Goal: Information Seeking & Learning: Learn about a topic

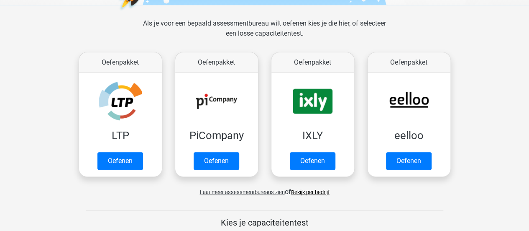
scroll to position [126, 0]
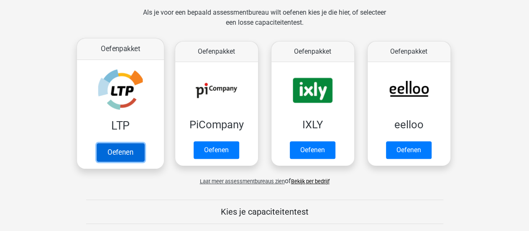
click at [118, 151] on link "Oefenen" at bounding box center [120, 152] width 48 height 18
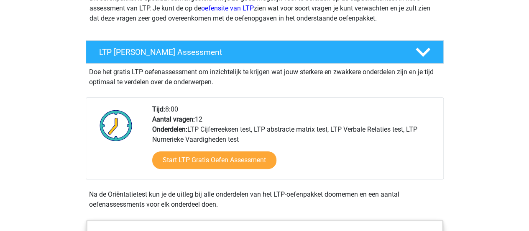
scroll to position [167, 0]
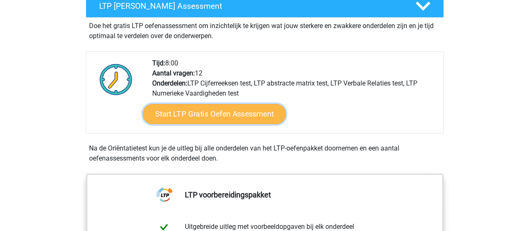
click at [212, 113] on link "Start LTP Gratis Oefen Assessment" at bounding box center [214, 114] width 143 height 20
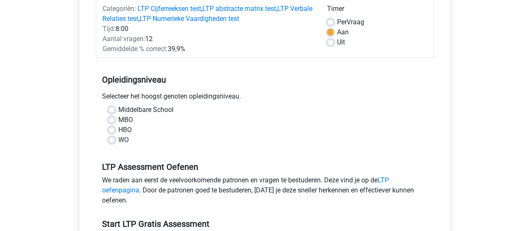
scroll to position [126, 0]
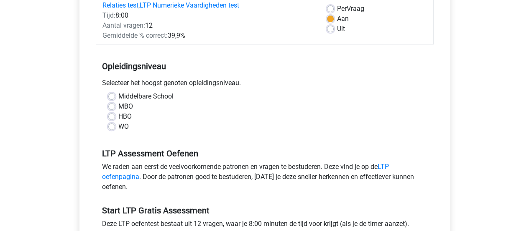
click at [115, 125] on div "WO" at bounding box center [264, 126] width 313 height 10
click at [113, 131] on div "Middelbare School MBO HBO WO" at bounding box center [265, 114] width 338 height 47
click at [118, 128] on label "WO" at bounding box center [123, 126] width 10 height 10
click at [111, 128] on input "WO" at bounding box center [111, 125] width 7 height 8
radio input "true"
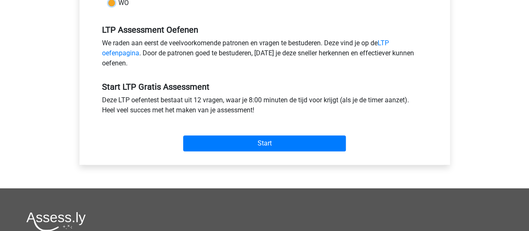
scroll to position [251, 0]
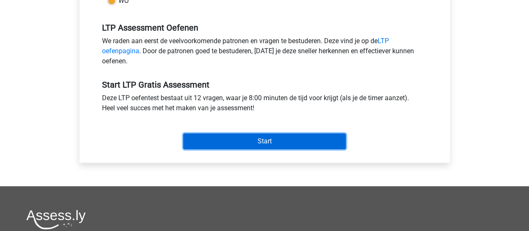
click at [251, 139] on input "Start" at bounding box center [264, 141] width 163 height 16
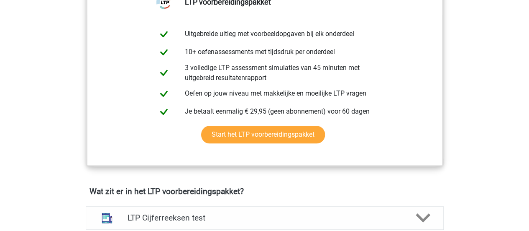
scroll to position [209, 0]
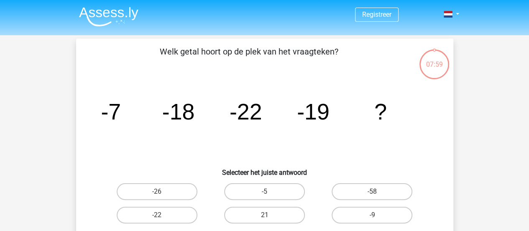
scroll to position [42, 0]
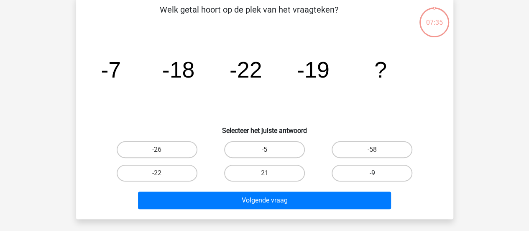
click at [340, 173] on label "-9" at bounding box center [372, 172] width 81 height 17
click at [373, 173] on input "-9" at bounding box center [375, 175] width 5 height 5
radio input "true"
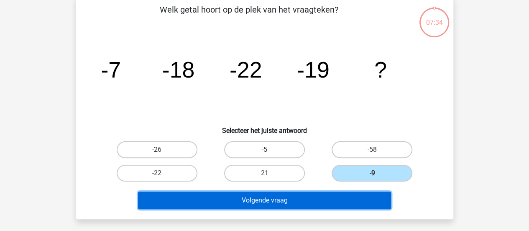
click at [318, 195] on button "Volgende vraag" at bounding box center [264, 200] width 253 height 18
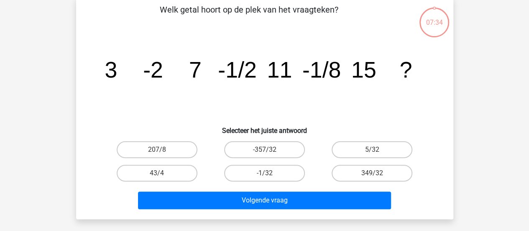
scroll to position [39, 0]
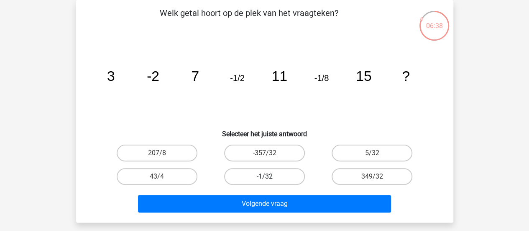
click at [252, 169] on label "-1/32" at bounding box center [264, 176] width 81 height 17
click at [265, 176] on input "-1/32" at bounding box center [267, 178] width 5 height 5
radio input "true"
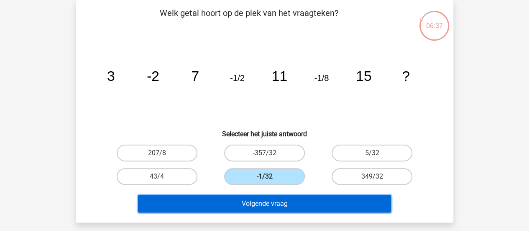
click at [276, 203] on button "Volgende vraag" at bounding box center [264, 204] width 253 height 18
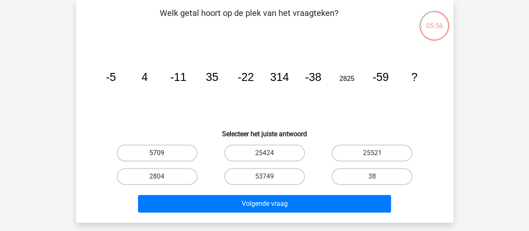
click at [190, 150] on label "5709" at bounding box center [157, 152] width 81 height 17
click at [162, 153] on input "5709" at bounding box center [159, 155] width 5 height 5
radio input "true"
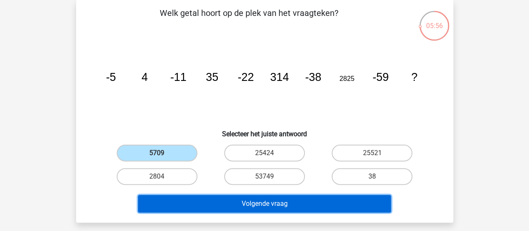
click at [272, 205] on button "Volgende vraag" at bounding box center [264, 204] width 253 height 18
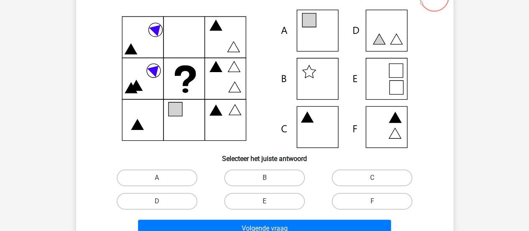
scroll to position [80, 0]
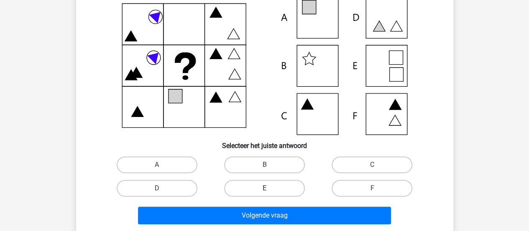
drag, startPoint x: 250, startPoint y: 185, endPoint x: 254, endPoint y: 191, distance: 7.1
click at [251, 186] on label "E" at bounding box center [264, 188] width 81 height 17
click at [265, 188] on input "E" at bounding box center [267, 190] width 5 height 5
radio input "true"
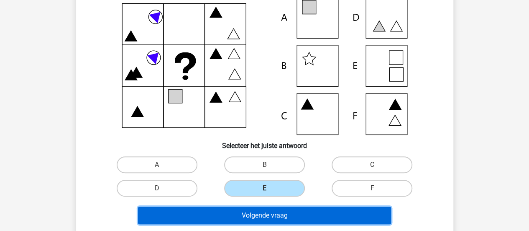
click at [268, 215] on button "Volgende vraag" at bounding box center [264, 215] width 253 height 18
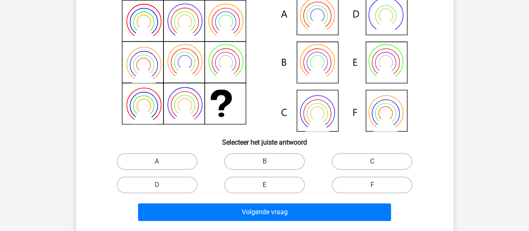
scroll to position [42, 0]
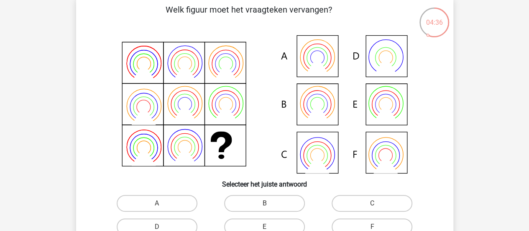
drag, startPoint x: 308, startPoint y: 57, endPoint x: 337, endPoint y: 126, distance: 74.5
click at [308, 58] on icon at bounding box center [264, 104] width 337 height 138
click at [182, 203] on label "A" at bounding box center [157, 203] width 81 height 17
click at [162, 203] on input "A" at bounding box center [159, 205] width 5 height 5
radio input "true"
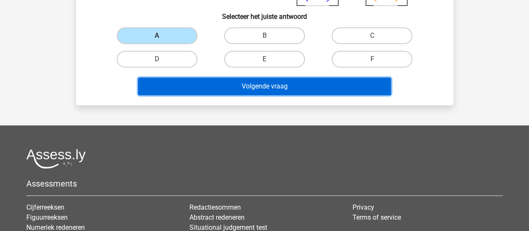
click at [307, 80] on button "Volgende vraag" at bounding box center [264, 86] width 253 height 18
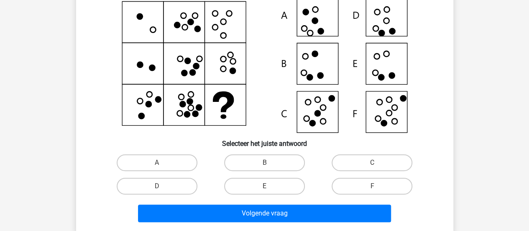
scroll to position [84, 0]
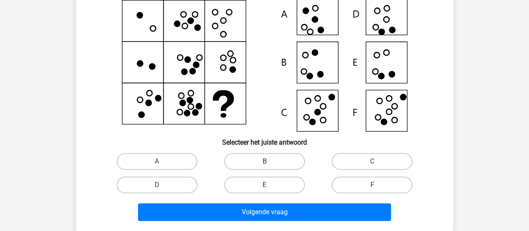
click at [294, 159] on label "B" at bounding box center [264, 161] width 81 height 17
click at [270, 161] on input "B" at bounding box center [267, 163] width 5 height 5
radio input "true"
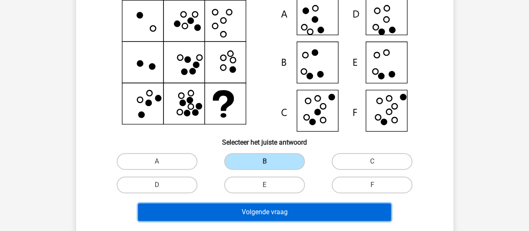
click at [305, 209] on button "Volgende vraag" at bounding box center [264, 212] width 253 height 18
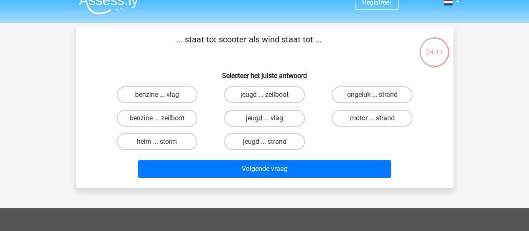
scroll to position [0, 0]
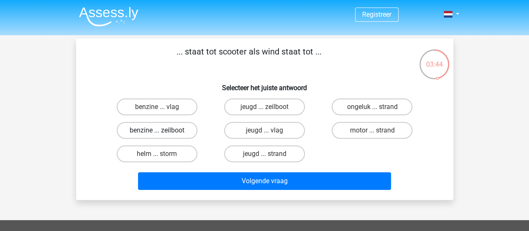
click at [155, 134] on label "benzine ... zeilboot" at bounding box center [157, 130] width 81 height 17
click at [157, 134] on input "benzine ... zeilboot" at bounding box center [159, 132] width 5 height 5
radio input "true"
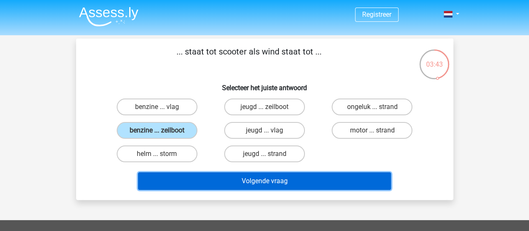
click at [233, 182] on button "Volgende vraag" at bounding box center [264, 181] width 253 height 18
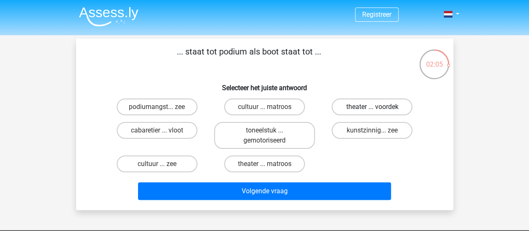
click at [368, 103] on label "theater ... voordek" at bounding box center [372, 106] width 81 height 17
click at [373, 107] on input "theater ... voordek" at bounding box center [375, 109] width 5 height 5
radio input "true"
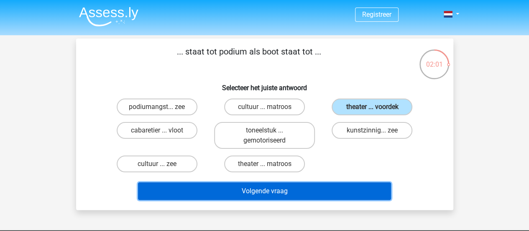
click at [334, 191] on button "Volgende vraag" at bounding box center [264, 191] width 253 height 18
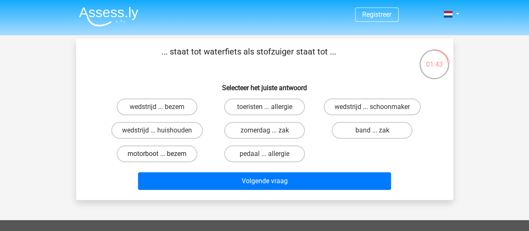
click at [172, 154] on label "motorboot ... bezem" at bounding box center [157, 153] width 81 height 17
click at [162, 154] on input "motorboot ... bezem" at bounding box center [159, 156] width 5 height 5
radio input "true"
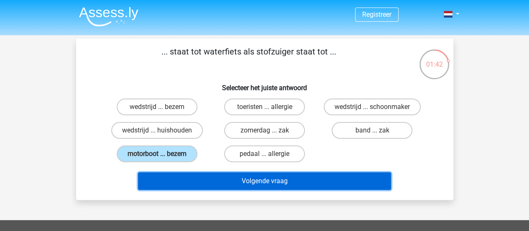
click at [207, 178] on button "Volgende vraag" at bounding box center [264, 181] width 253 height 18
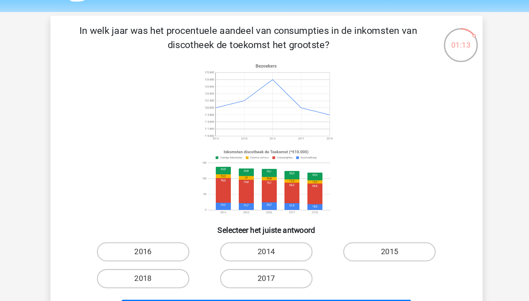
scroll to position [8, 0]
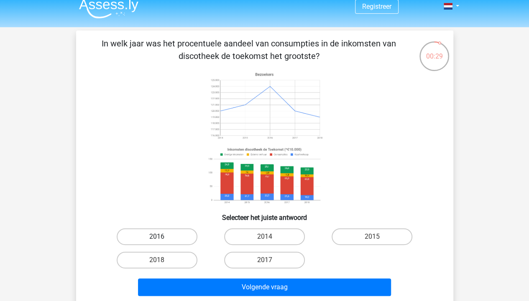
click at [174, 230] on label "2016" at bounding box center [157, 237] width 81 height 17
click at [162, 230] on input "2016" at bounding box center [159, 239] width 5 height 5
radio input "true"
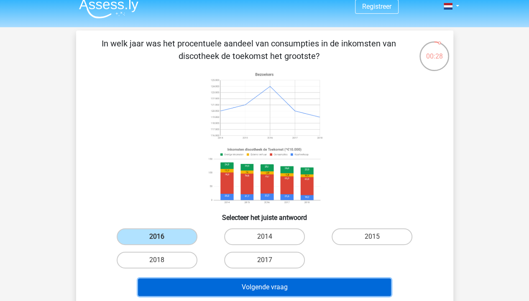
click at [251, 230] on button "Volgende vraag" at bounding box center [264, 288] width 253 height 18
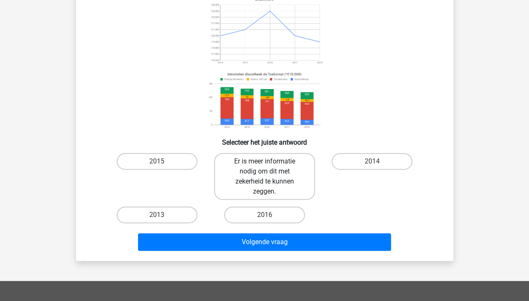
scroll to position [84, 0]
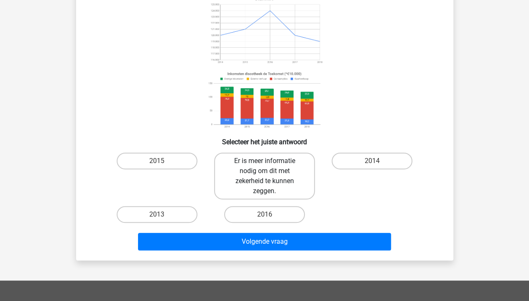
click at [270, 177] on label "Er is meer informatie nodig om dit met zekerheid te kunnen zeggen." at bounding box center [264, 176] width 101 height 47
click at [270, 167] on input "Er is meer informatie nodig om dit met zekerheid te kunnen zeggen." at bounding box center [267, 163] width 5 height 5
radio input "true"
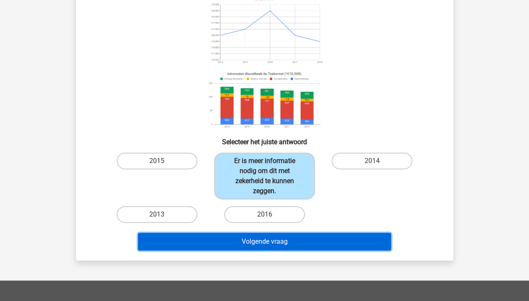
click at [275, 230] on button "Volgende vraag" at bounding box center [264, 242] width 253 height 18
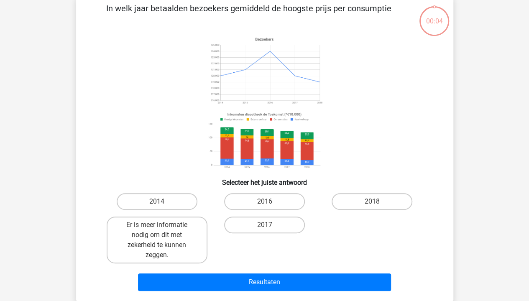
scroll to position [39, 0]
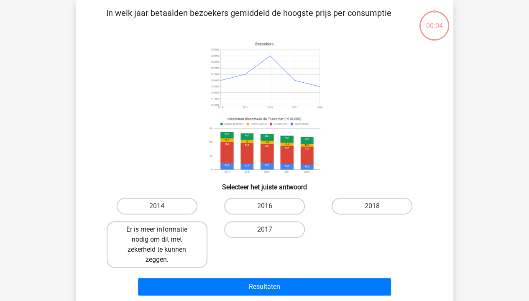
click at [179, 230] on label "Er is meer informatie nodig om dit met zekerheid te kunnen zeggen." at bounding box center [157, 244] width 101 height 47
click at [162, 230] on input "Er is meer informatie nodig om dit met zekerheid te kunnen zeggen." at bounding box center [159, 232] width 5 height 5
radio input "true"
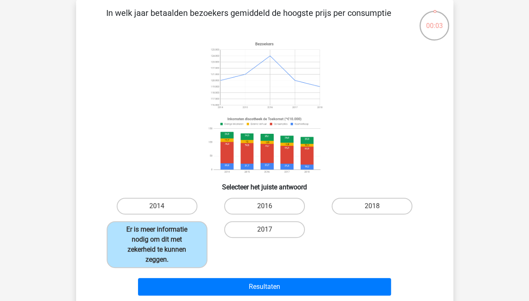
drag, startPoint x: 267, startPoint y: 265, endPoint x: 271, endPoint y: 269, distance: 5.9
click at [270, 230] on div "2017" at bounding box center [264, 244] width 101 height 47
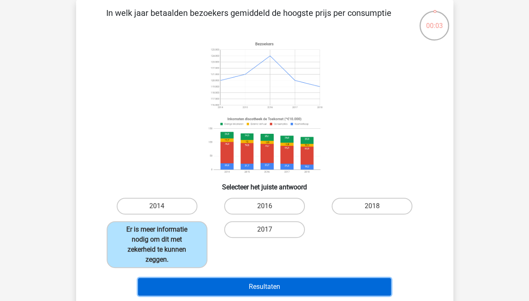
click at [284, 230] on button "Resultaten" at bounding box center [264, 287] width 253 height 18
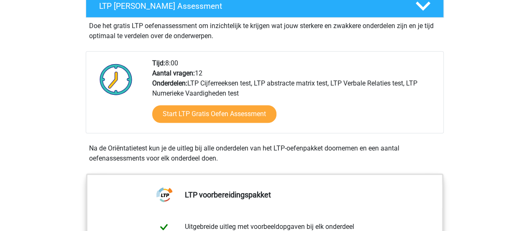
scroll to position [168, 0]
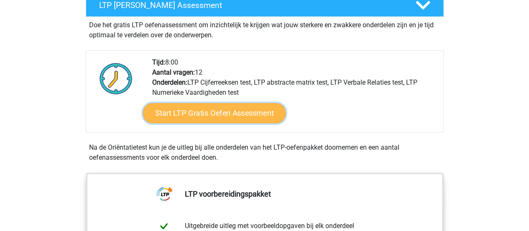
click at [246, 107] on link "Start LTP Gratis Oefen Assessment" at bounding box center [214, 113] width 143 height 20
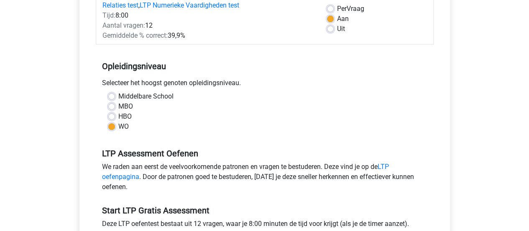
scroll to position [251, 0]
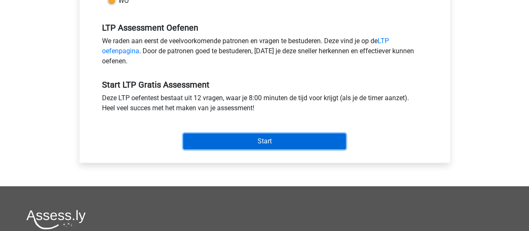
click at [241, 134] on input "Start" at bounding box center [264, 141] width 163 height 16
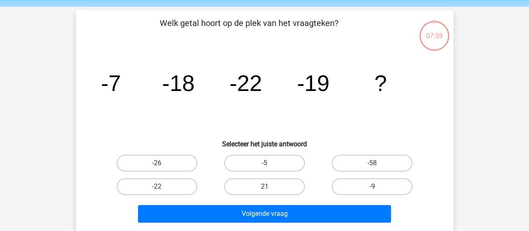
scroll to position [42, 0]
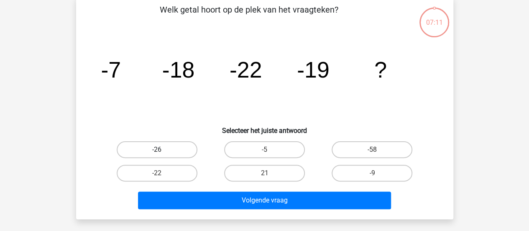
click at [162, 146] on label "-26" at bounding box center [157, 149] width 81 height 17
click at [162, 149] on input "-26" at bounding box center [159, 151] width 5 height 5
radio input "true"
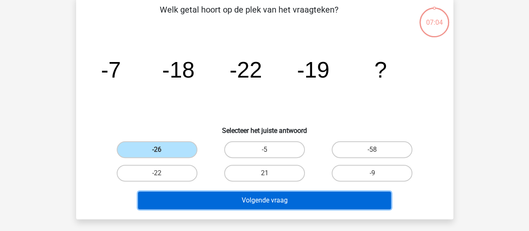
click at [293, 198] on button "Volgende vraag" at bounding box center [264, 200] width 253 height 18
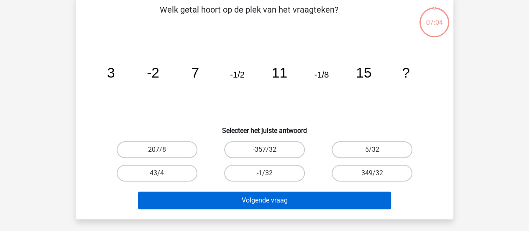
scroll to position [39, 0]
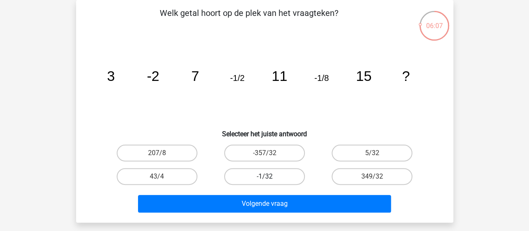
click at [265, 175] on label "-1/32" at bounding box center [264, 176] width 81 height 17
click at [265, 176] on input "-1/32" at bounding box center [267, 178] width 5 height 5
radio input "true"
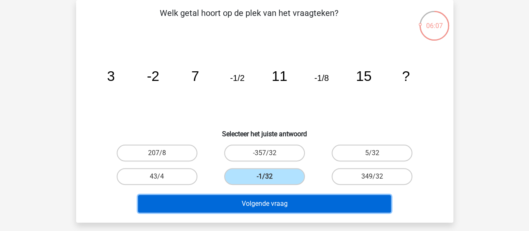
click at [270, 199] on button "Volgende vraag" at bounding box center [264, 204] width 253 height 18
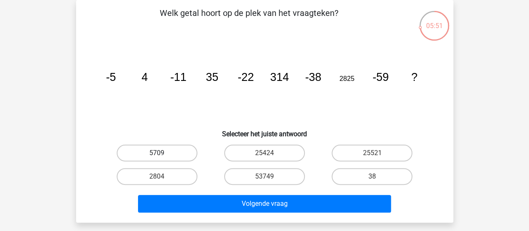
click at [175, 151] on label "5709" at bounding box center [157, 152] width 81 height 17
click at [162, 153] on input "5709" at bounding box center [159, 155] width 5 height 5
radio input "true"
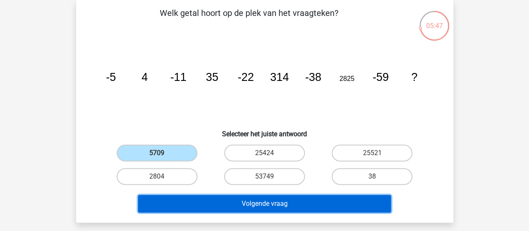
click at [326, 198] on button "Volgende vraag" at bounding box center [264, 204] width 253 height 18
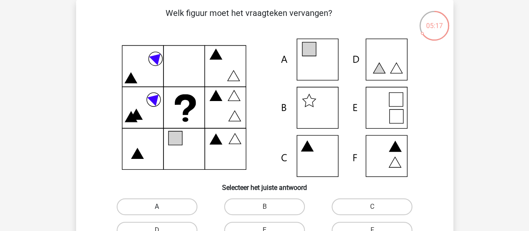
click at [177, 206] on label "A" at bounding box center [157, 206] width 81 height 17
click at [162, 206] on input "A" at bounding box center [159, 208] width 5 height 5
radio input "true"
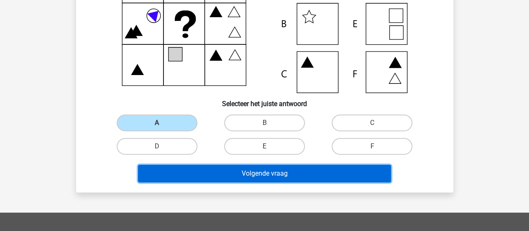
click at [370, 175] on button "Volgende vraag" at bounding box center [264, 173] width 253 height 18
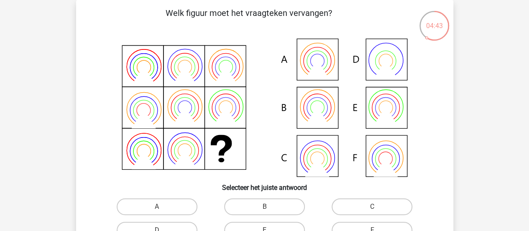
drag, startPoint x: 185, startPoint y: 207, endPoint x: 216, endPoint y: 178, distance: 42.9
click at [184, 207] on label "A" at bounding box center [157, 206] width 81 height 17
click at [162, 207] on input "A" at bounding box center [159, 208] width 5 height 5
radio input "true"
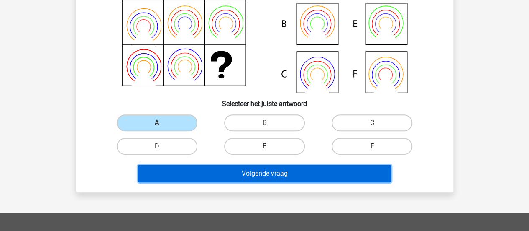
click at [336, 177] on button "Volgende vraag" at bounding box center [264, 173] width 253 height 18
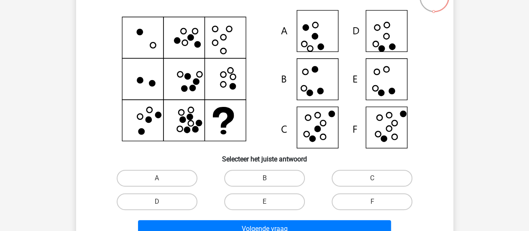
scroll to position [80, 0]
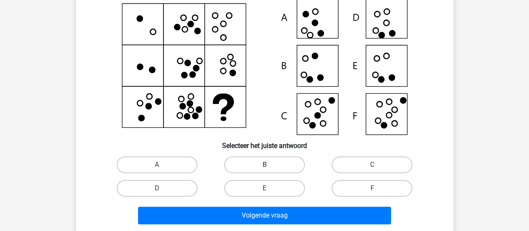
click at [277, 163] on label "B" at bounding box center [264, 164] width 81 height 17
click at [270, 164] on input "B" at bounding box center [267, 166] width 5 height 5
radio input "true"
click at [279, 164] on label "B" at bounding box center [264, 164] width 81 height 17
click at [270, 164] on input "B" at bounding box center [267, 166] width 5 height 5
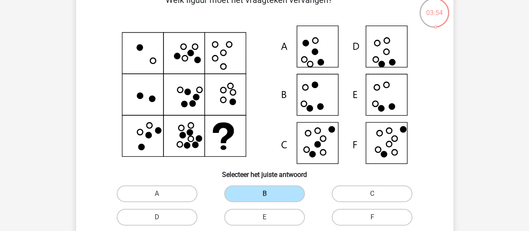
scroll to position [39, 0]
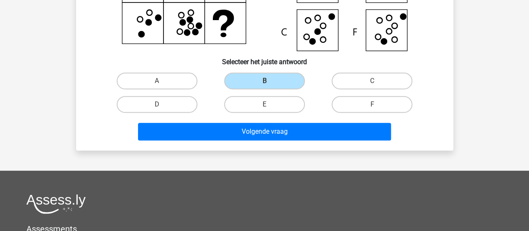
click at [264, 143] on div "Volgende vraag" at bounding box center [264, 133] width 323 height 21
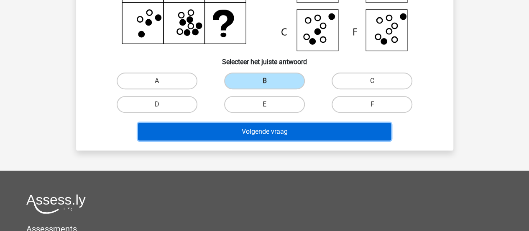
click at [263, 134] on button "Volgende vraag" at bounding box center [264, 132] width 253 height 18
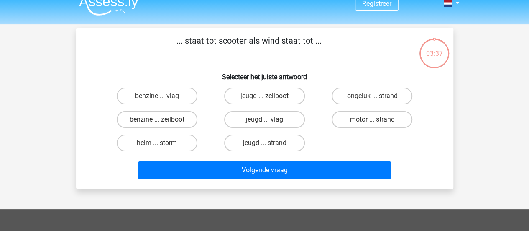
scroll to position [0, 0]
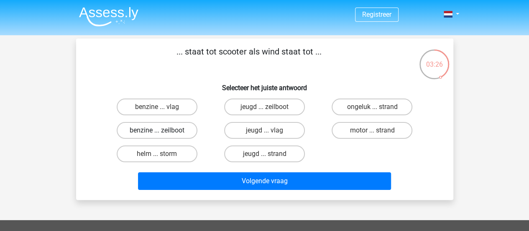
click at [152, 131] on label "benzine ... zeilboot" at bounding box center [157, 130] width 81 height 17
click at [157, 131] on input "benzine ... zeilboot" at bounding box center [159, 132] width 5 height 5
radio input "true"
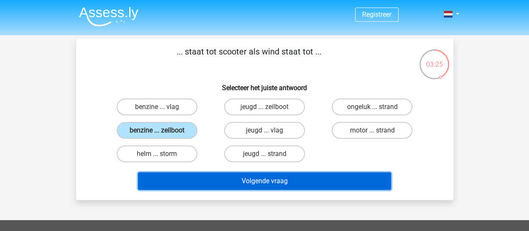
click at [261, 178] on button "Volgende vraag" at bounding box center [264, 181] width 253 height 18
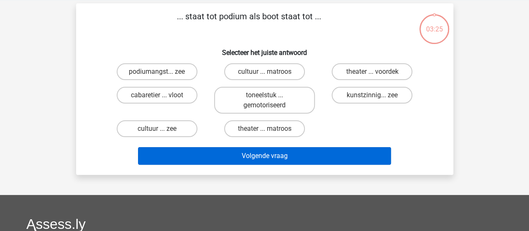
scroll to position [39, 0]
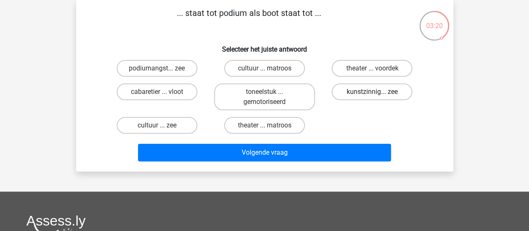
drag, startPoint x: 361, startPoint y: 69, endPoint x: 345, endPoint y: 93, distance: 29.3
click at [361, 69] on label "theater ... voordek" at bounding box center [372, 68] width 81 height 17
click at [373, 69] on input "theater ... voordek" at bounding box center [375, 70] width 5 height 5
radio input "true"
click at [287, 164] on div "... staat tot podium als boot staat tot ... Selecteer het juiste antwoord podiu…" at bounding box center [265, 85] width 378 height 171
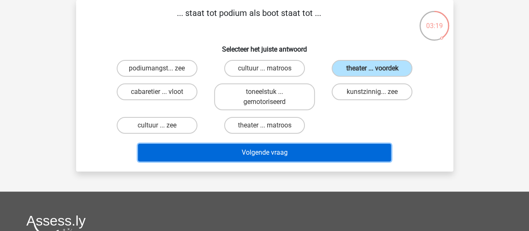
click at [265, 157] on button "Volgende vraag" at bounding box center [264, 153] width 253 height 18
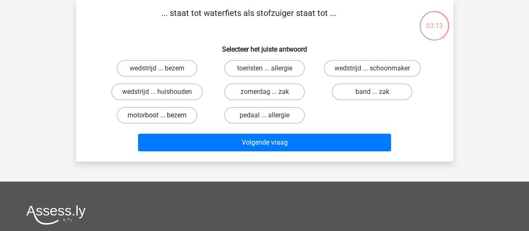
click at [163, 115] on label "motorboot ... bezem" at bounding box center [157, 115] width 81 height 17
click at [162, 115] on input "motorboot ... bezem" at bounding box center [159, 117] width 5 height 5
radio input "true"
drag, startPoint x: 173, startPoint y: 123, endPoint x: 178, endPoint y: 129, distance: 7.7
click at [176, 126] on div "motorboot ... bezem" at bounding box center [157, 114] width 108 height 23
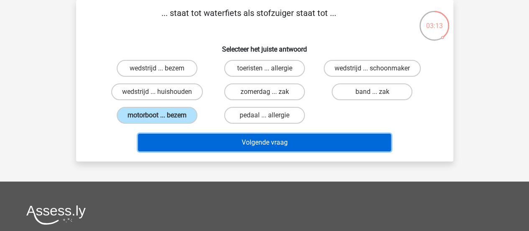
click at [185, 136] on button "Volgende vraag" at bounding box center [264, 143] width 253 height 18
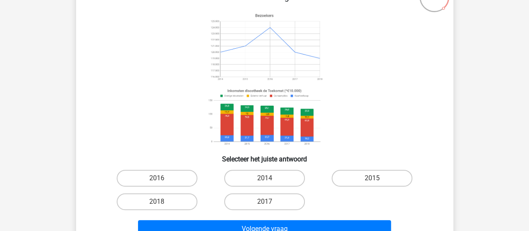
scroll to position [80, 0]
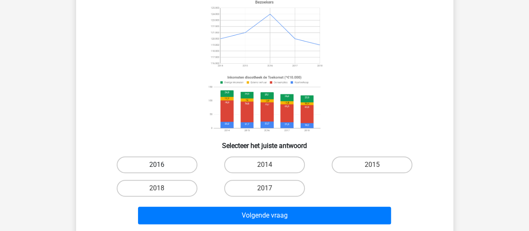
click at [187, 164] on label "2016" at bounding box center [157, 164] width 81 height 17
click at [162, 164] on input "2016" at bounding box center [159, 166] width 5 height 5
radio input "true"
click at [305, 196] on div "2017" at bounding box center [264, 188] width 101 height 17
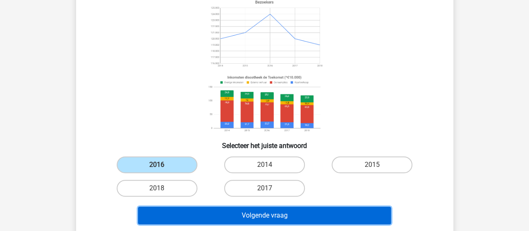
click at [305, 209] on button "Volgende vraag" at bounding box center [264, 215] width 253 height 18
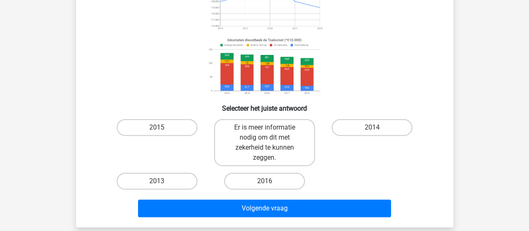
scroll to position [122, 0]
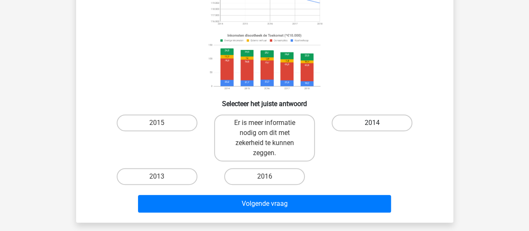
drag, startPoint x: 375, startPoint y: 118, endPoint x: 370, endPoint y: 126, distance: 9.6
click at [375, 118] on label "2014" at bounding box center [372, 122] width 81 height 17
click at [375, 123] on input "2014" at bounding box center [375, 125] width 5 height 5
radio input "true"
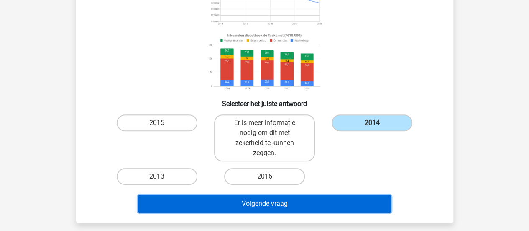
click at [303, 212] on button "Volgende vraag" at bounding box center [264, 204] width 253 height 18
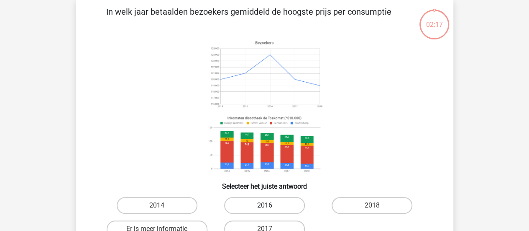
scroll to position [39, 0]
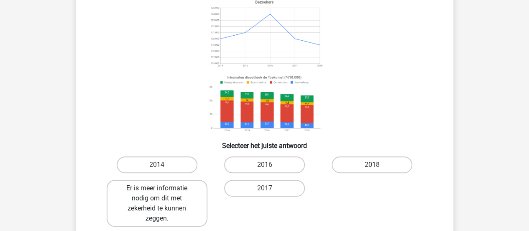
click at [171, 194] on label "Er is meer informatie nodig om dit met zekerheid te kunnen zeggen." at bounding box center [157, 203] width 101 height 47
click at [162, 193] on input "Er is meer informatie nodig om dit met zekerheid te kunnen zeggen." at bounding box center [159, 190] width 5 height 5
radio input "true"
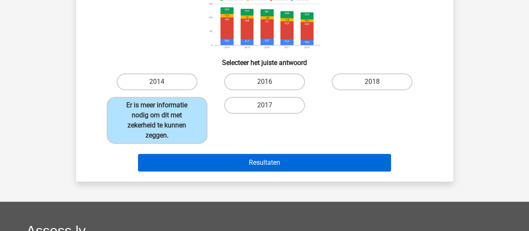
scroll to position [164, 0]
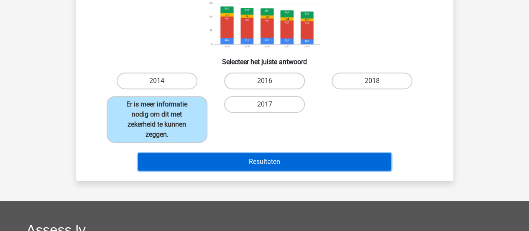
click at [272, 162] on button "Resultaten" at bounding box center [264, 162] width 253 height 18
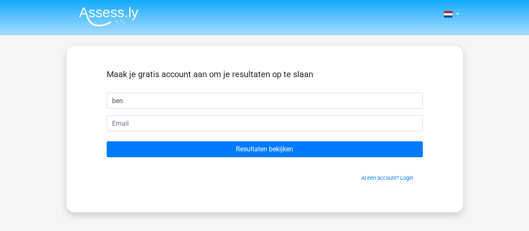
type input "Ben"
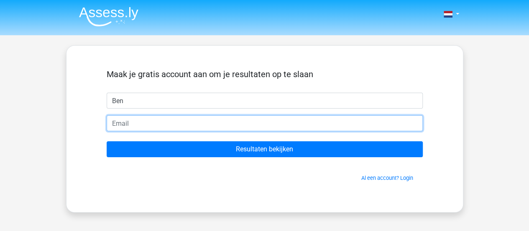
click at [157, 122] on input "email" at bounding box center [265, 123] width 316 height 16
type input "[EMAIL_ADDRESS][DOMAIN_NAME]"
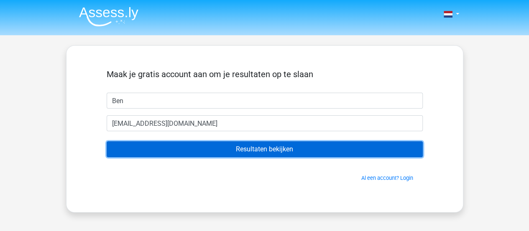
click at [259, 153] on input "Resultaten bekijken" at bounding box center [265, 149] width 316 height 16
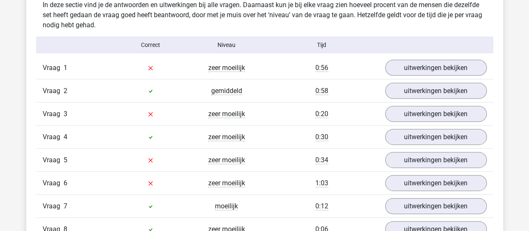
scroll to position [921, 0]
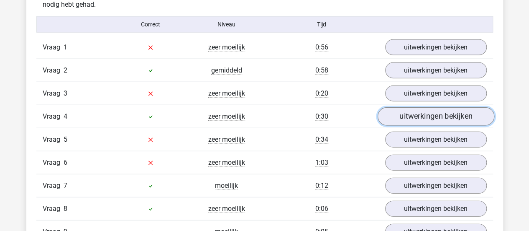
click at [404, 113] on link "uitwerkingen bekijken" at bounding box center [436, 116] width 117 height 18
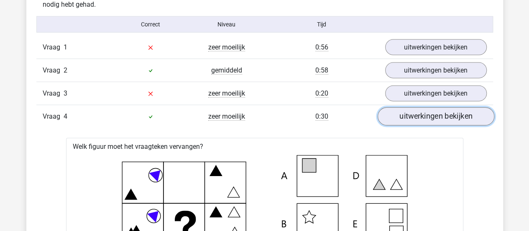
click at [438, 111] on link "uitwerkingen bekijken" at bounding box center [436, 116] width 117 height 18
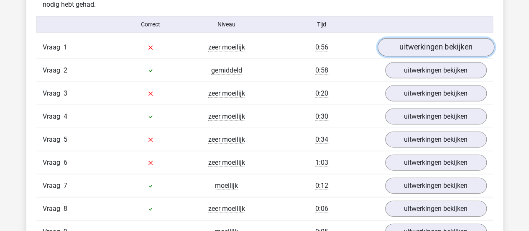
click at [418, 50] on link "uitwerkingen bekijken" at bounding box center [436, 47] width 117 height 18
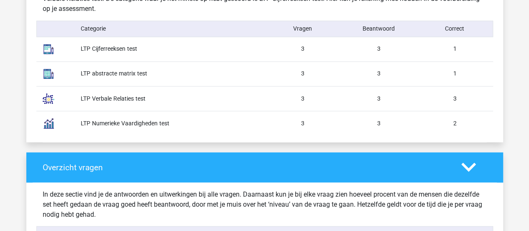
scroll to position [837, 0]
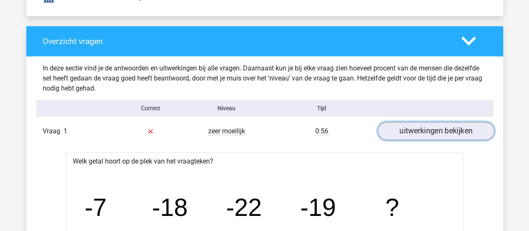
click at [439, 130] on link "uitwerkingen bekijken" at bounding box center [436, 131] width 117 height 18
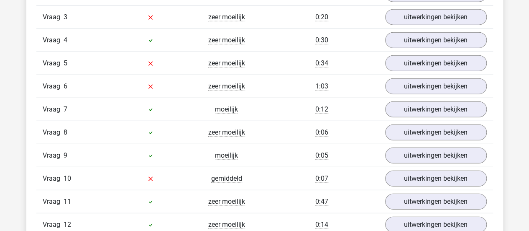
scroll to position [1005, 0]
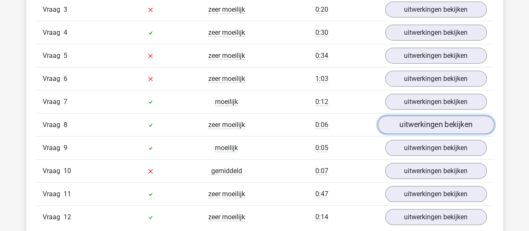
click at [458, 121] on link "uitwerkingen bekijken" at bounding box center [436, 125] width 117 height 18
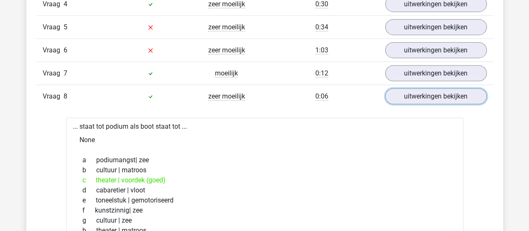
scroll to position [1046, 0]
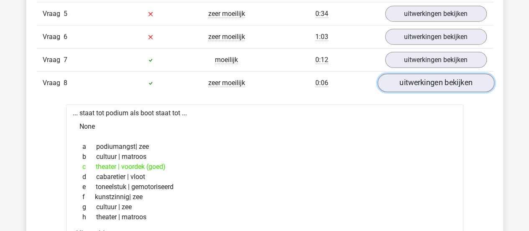
click at [429, 80] on link "uitwerkingen bekijken" at bounding box center [436, 83] width 117 height 18
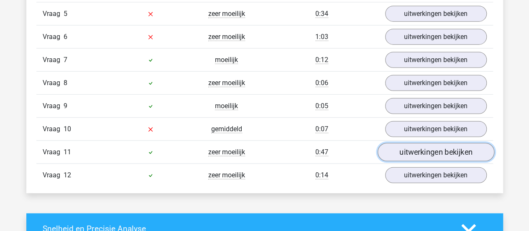
click at [428, 149] on link "uitwerkingen bekijken" at bounding box center [436, 152] width 117 height 18
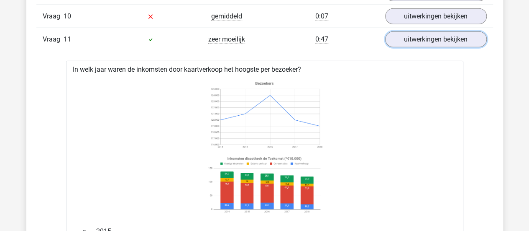
scroll to position [1172, 0]
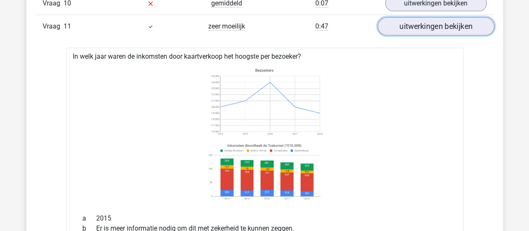
click at [414, 20] on link "uitwerkingen bekijken" at bounding box center [436, 26] width 117 height 18
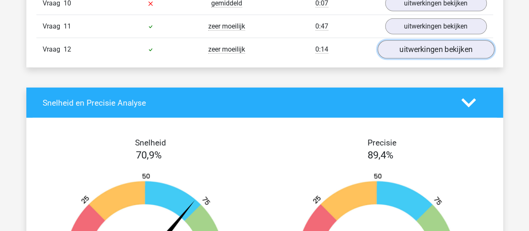
click at [427, 40] on link "uitwerkingen bekijken" at bounding box center [436, 49] width 117 height 18
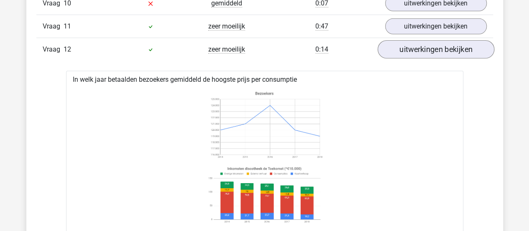
drag, startPoint x: 413, startPoint y: 54, endPoint x: 417, endPoint y: 44, distance: 10.3
click at [414, 51] on div "Vraag 12 zeer moeilijk 0:14 uitwerkingen bekijken" at bounding box center [264, 49] width 457 height 23
click at [417, 44] on link "uitwerkingen bekijken" at bounding box center [436, 49] width 117 height 18
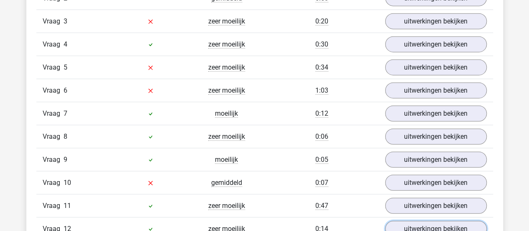
scroll to position [1005, 0]
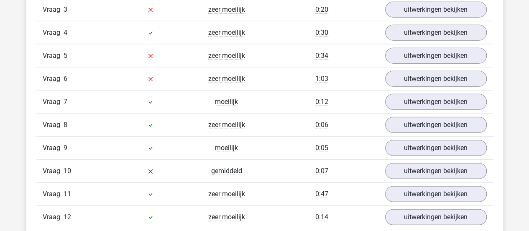
click at [435, 159] on div "Vraag 10 gemiddeld 0:07 uitwerkingen bekijken" at bounding box center [264, 170] width 457 height 23
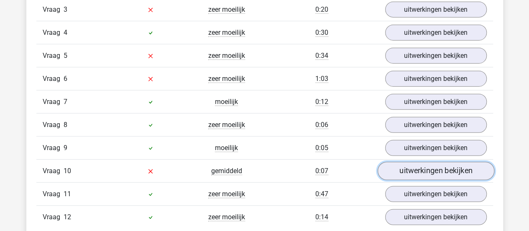
click at [437, 162] on link "uitwerkingen bekijken" at bounding box center [436, 171] width 117 height 18
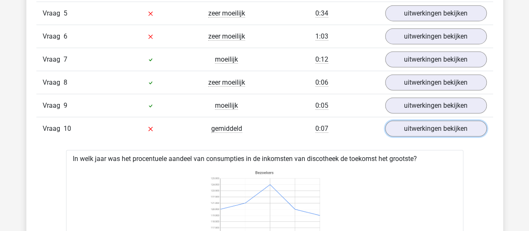
scroll to position [1130, 0]
drag, startPoint x: 431, startPoint y: 129, endPoint x: 428, endPoint y: 126, distance: 4.4
click at [431, 129] on link "uitwerkingen bekijken" at bounding box center [436, 129] width 117 height 18
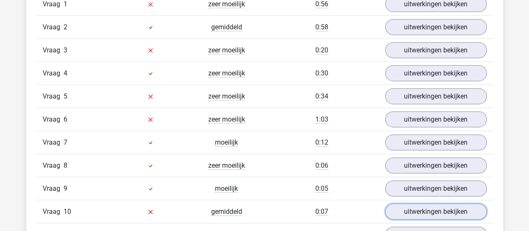
scroll to position [963, 0]
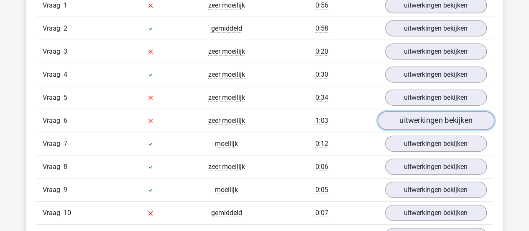
click at [417, 116] on link "uitwerkingen bekijken" at bounding box center [436, 120] width 117 height 18
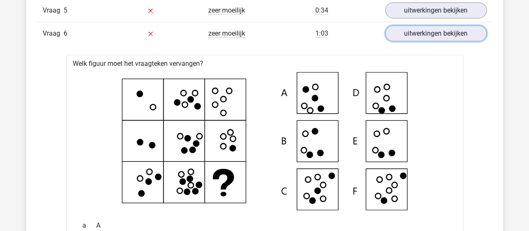
scroll to position [921, 0]
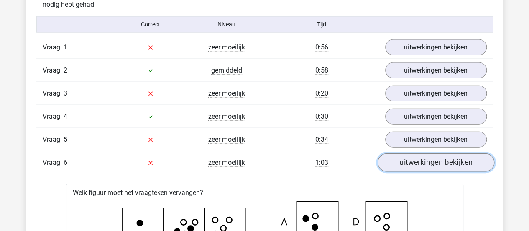
click at [452, 157] on link "uitwerkingen bekijken" at bounding box center [436, 162] width 117 height 18
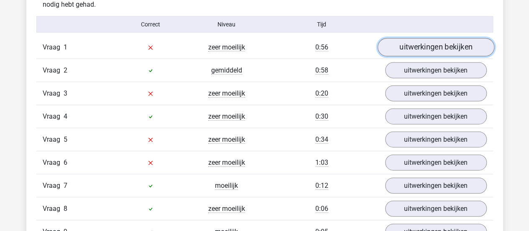
click at [416, 41] on link "uitwerkingen bekijken" at bounding box center [436, 47] width 117 height 18
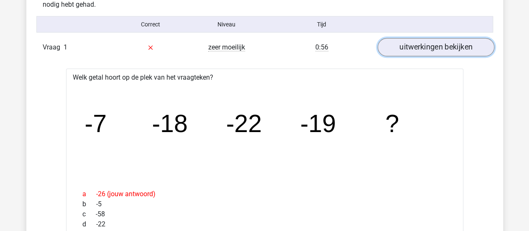
click at [416, 43] on link "uitwerkingen bekijken" at bounding box center [436, 47] width 117 height 18
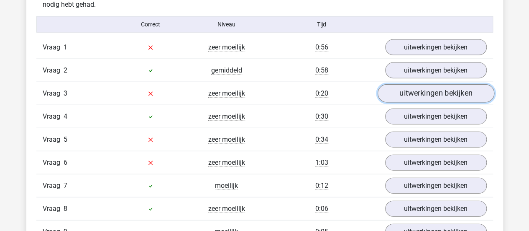
click at [421, 91] on link "uitwerkingen bekijken" at bounding box center [436, 93] width 117 height 18
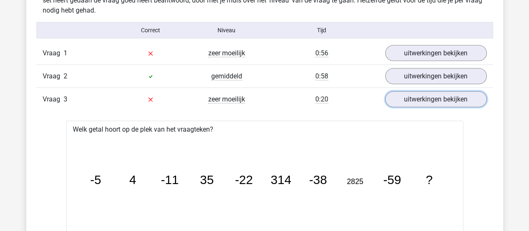
scroll to position [795, 0]
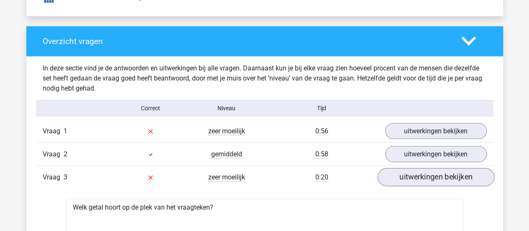
click at [456, 168] on div "Vraag 3 zeer moeilijk 0:20 uitwerkingen bekijken" at bounding box center [264, 176] width 457 height 23
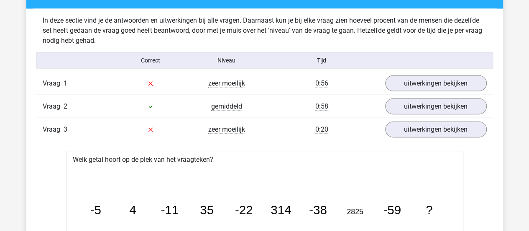
scroll to position [921, 0]
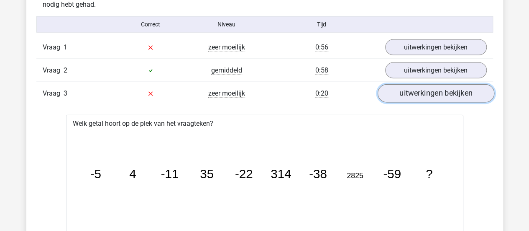
click at [442, 91] on link "uitwerkingen bekijken" at bounding box center [436, 93] width 117 height 18
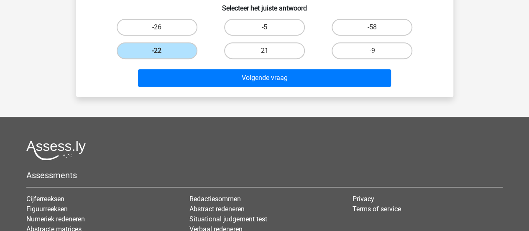
scroll to position [164, 0]
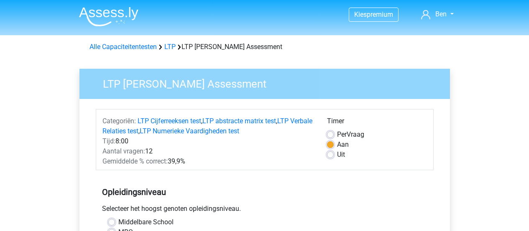
scroll to position [251, 0]
